Goal: Task Accomplishment & Management: Use online tool/utility

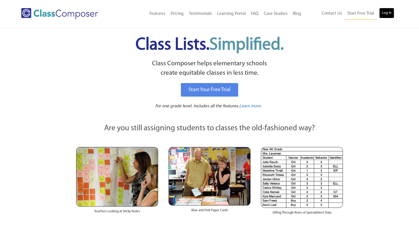
click at [392, 9] on link "Log In" at bounding box center [386, 13] width 15 height 10
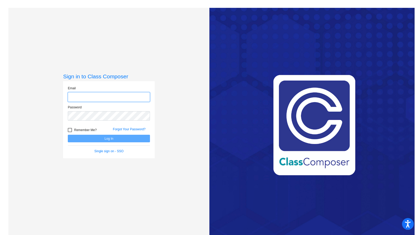
type input "angelica_weenink@lkstevens.wednet.edu"
click at [99, 142] on button "Log In" at bounding box center [109, 139] width 82 height 8
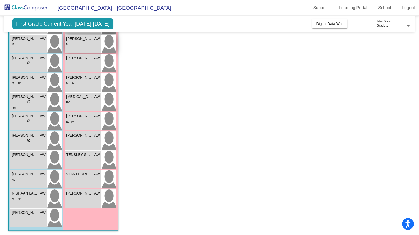
scroll to position [127, 0]
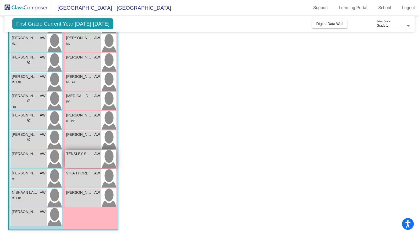
click at [76, 160] on div "TENSLEY SWEET AW lock do_not_disturb_alt" at bounding box center [83, 159] width 36 height 18
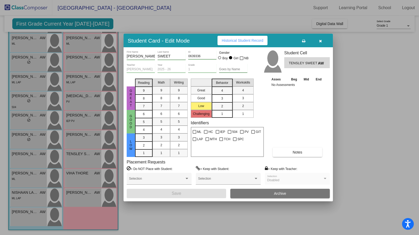
click at [243, 35] on div "Student Card - Edit Mode Historical Student Record" at bounding box center [227, 41] width 209 height 14
click at [245, 38] on span "Historical Student Record" at bounding box center [243, 40] width 42 height 4
